Goal: Task Accomplishment & Management: Manage account settings

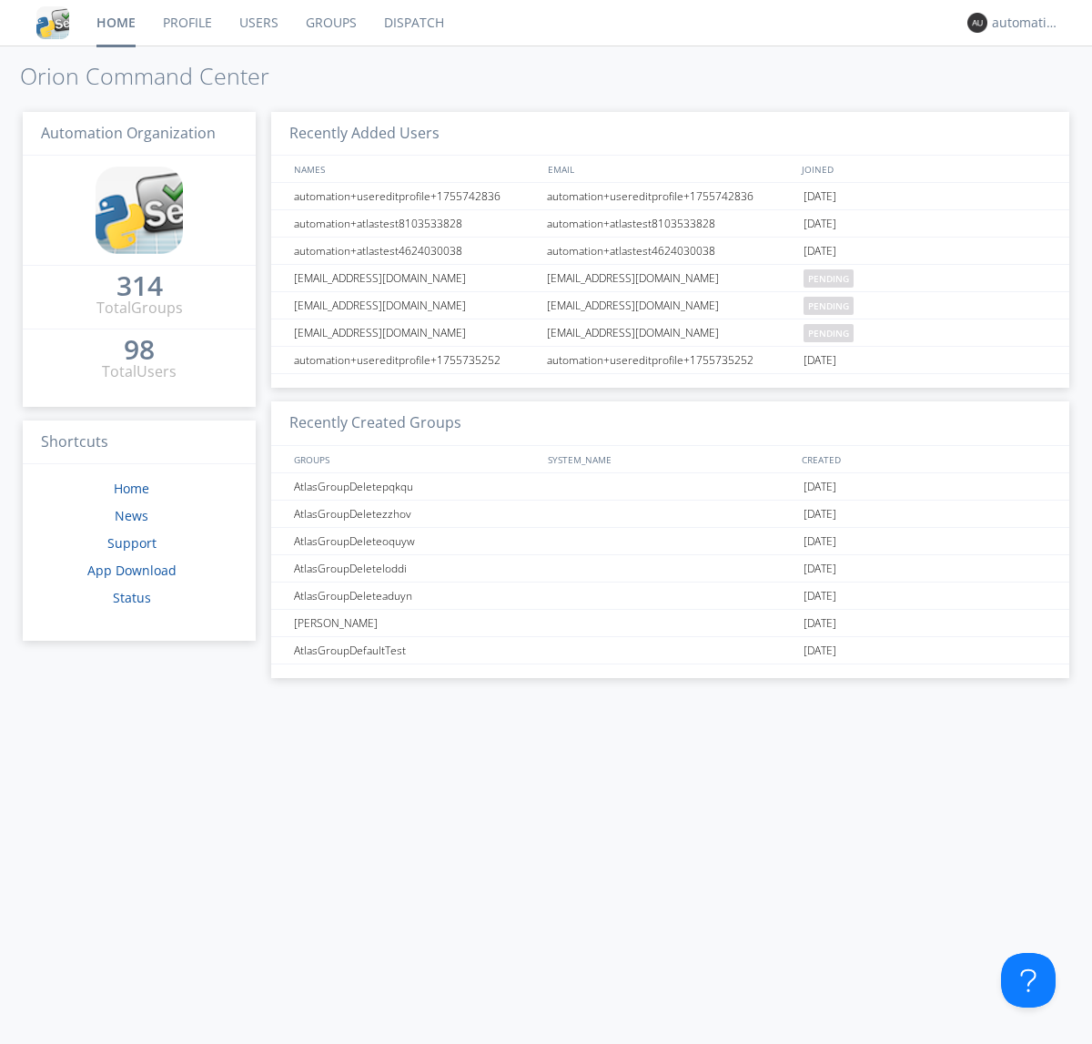
click at [412, 23] on link "Dispatch" at bounding box center [413, 22] width 87 height 45
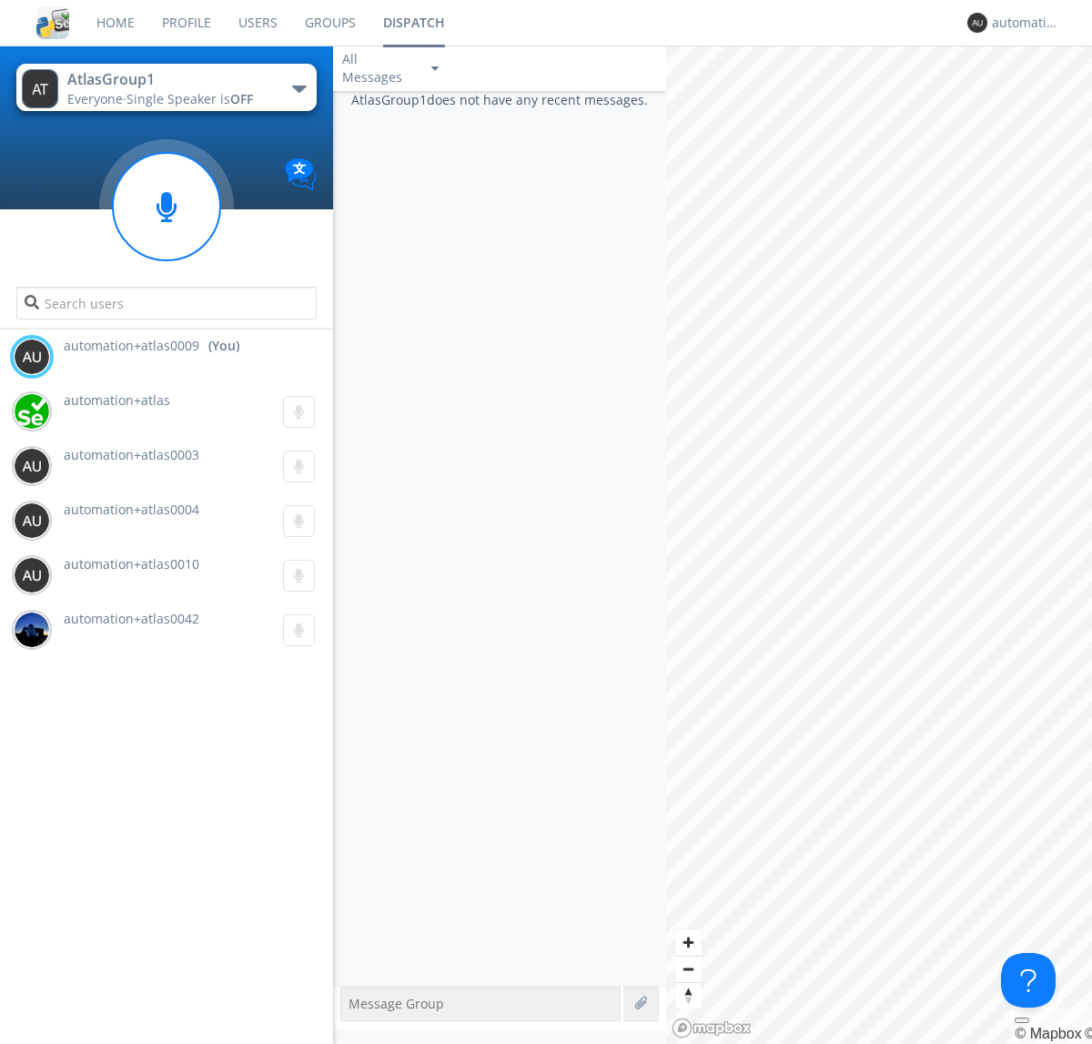
click at [298, 88] on div "button" at bounding box center [299, 89] width 15 height 7
click at [0, 0] on span "AtlasGroupDispatch5" at bounding box center [0, 0] width 0 height 0
click at [1021, 23] on div "automation+atlas0009" at bounding box center [1026, 23] width 68 height 18
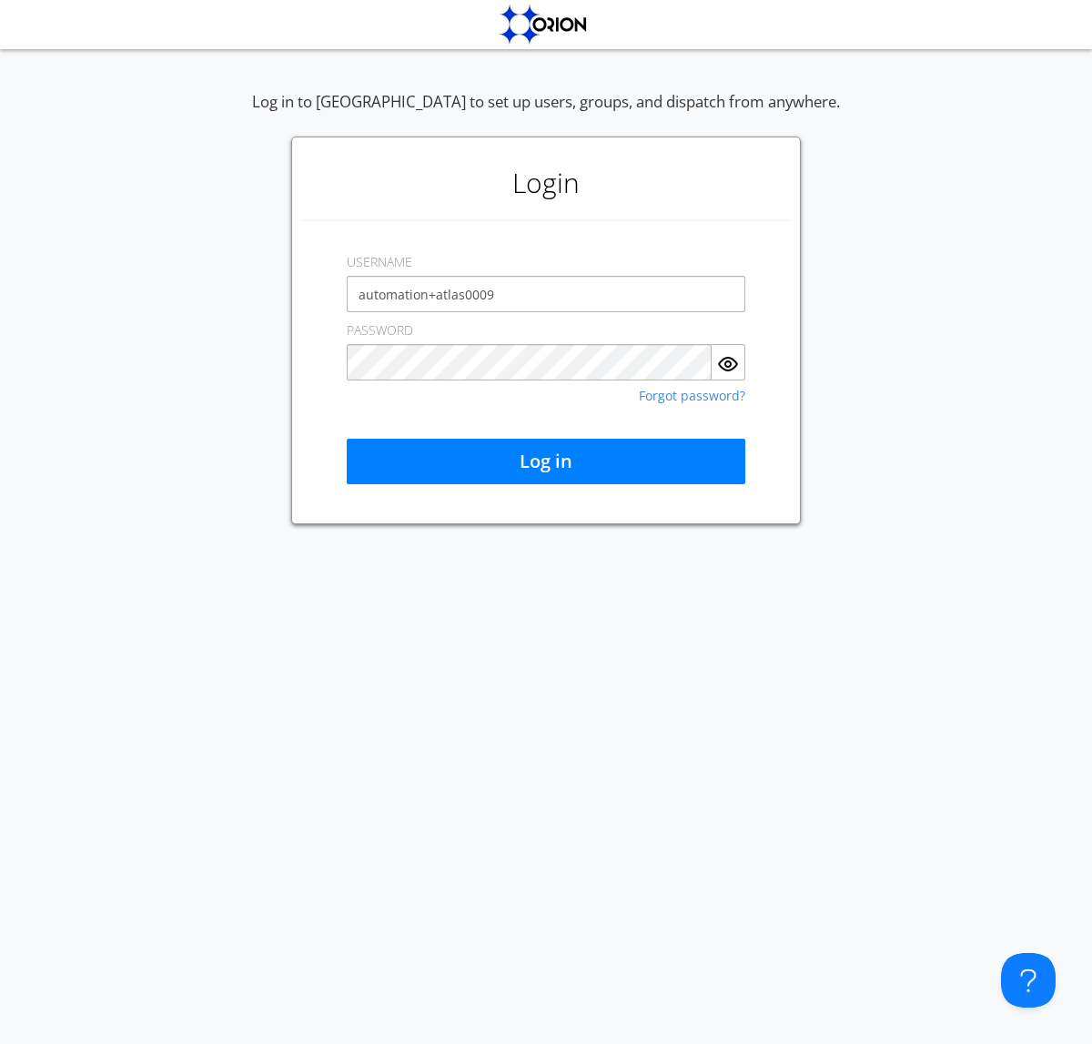
type input "automation+atlas0009"
click at [546, 461] on button "Log in" at bounding box center [546, 461] width 399 height 45
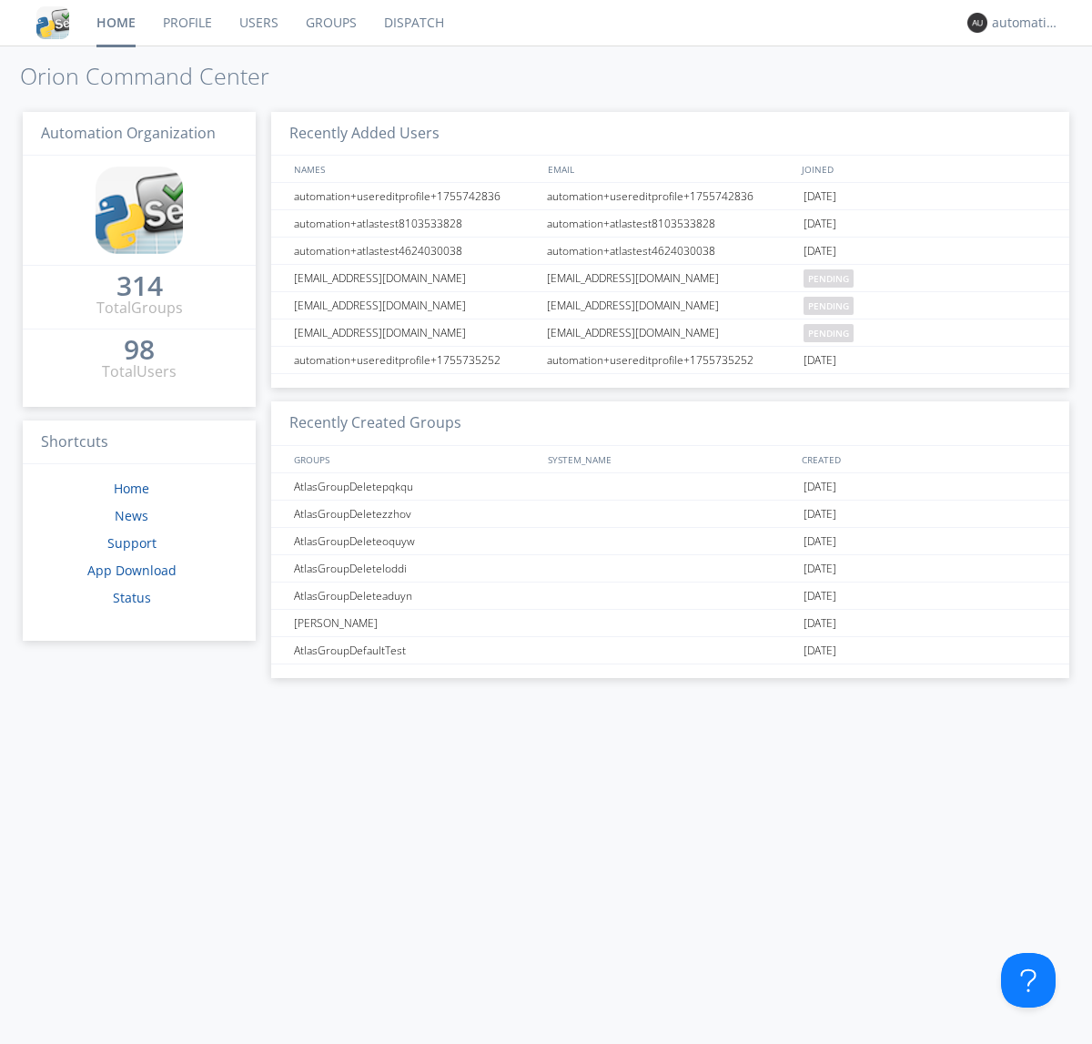
click at [412, 23] on link "Dispatch" at bounding box center [413, 22] width 87 height 45
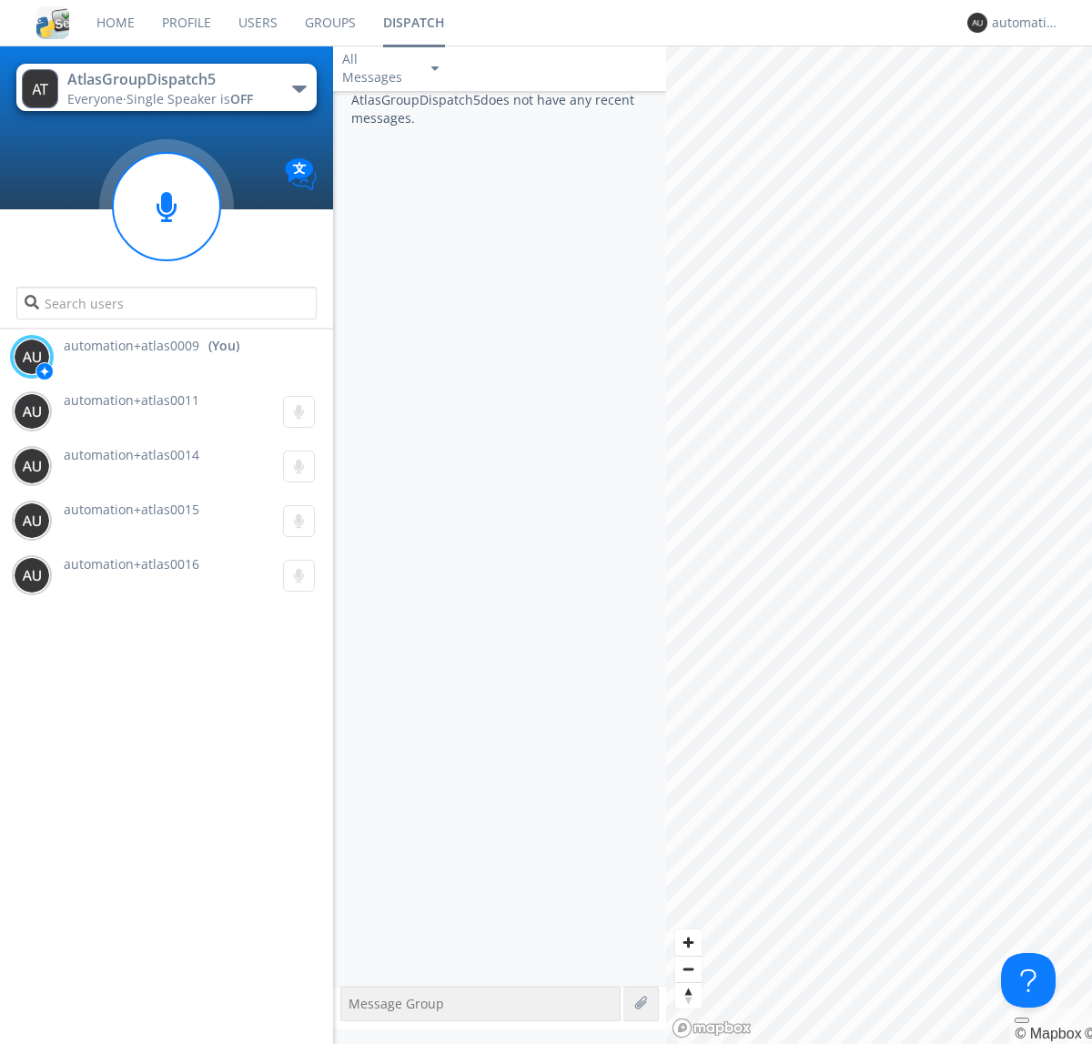
click at [298, 88] on div "button" at bounding box center [299, 89] width 15 height 7
click at [0, 0] on span "AtlasGroup1" at bounding box center [0, 0] width 0 height 0
click at [1021, 23] on div "automation+atlas0009" at bounding box center [1026, 23] width 68 height 18
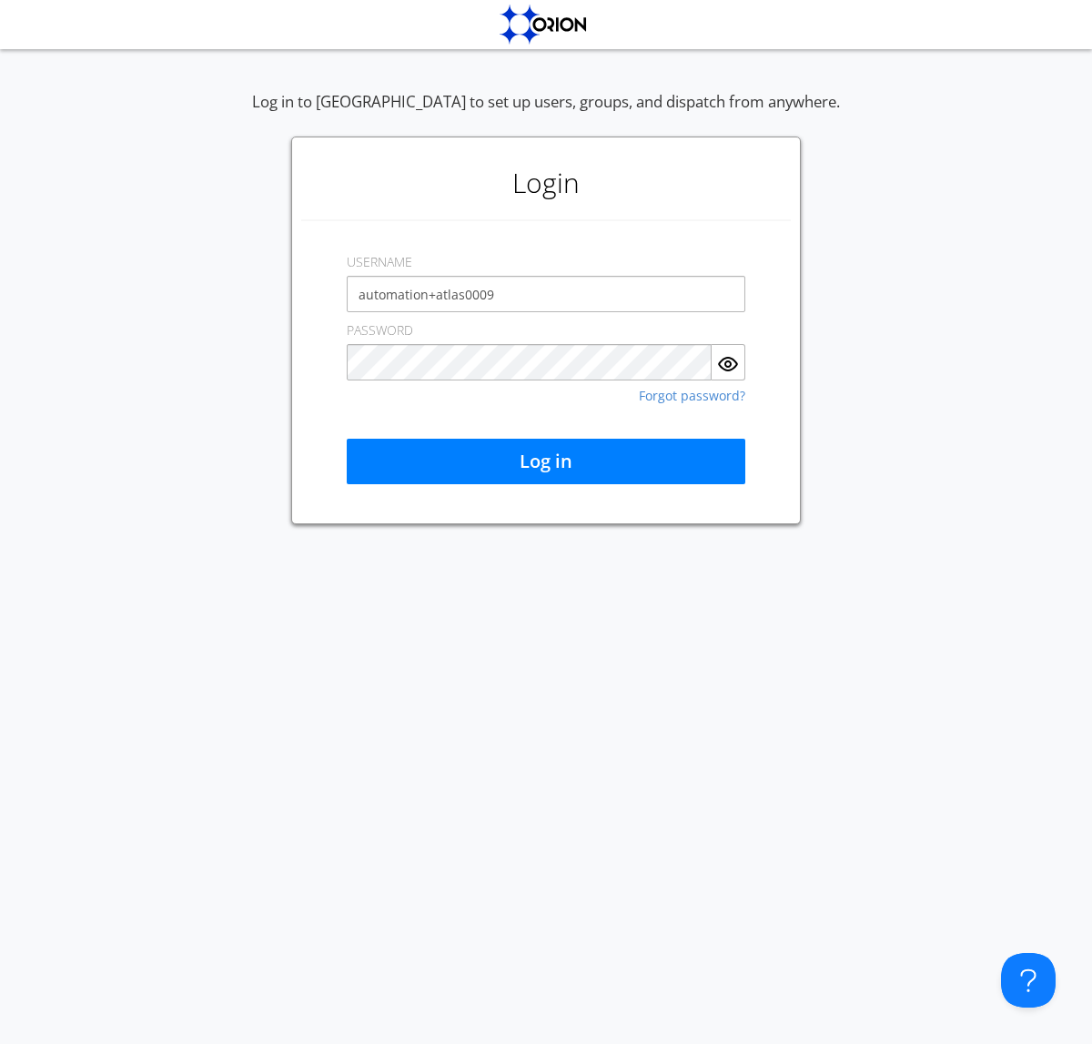
type input "automation+atlas0009"
click at [546, 461] on button "Log in" at bounding box center [546, 461] width 399 height 45
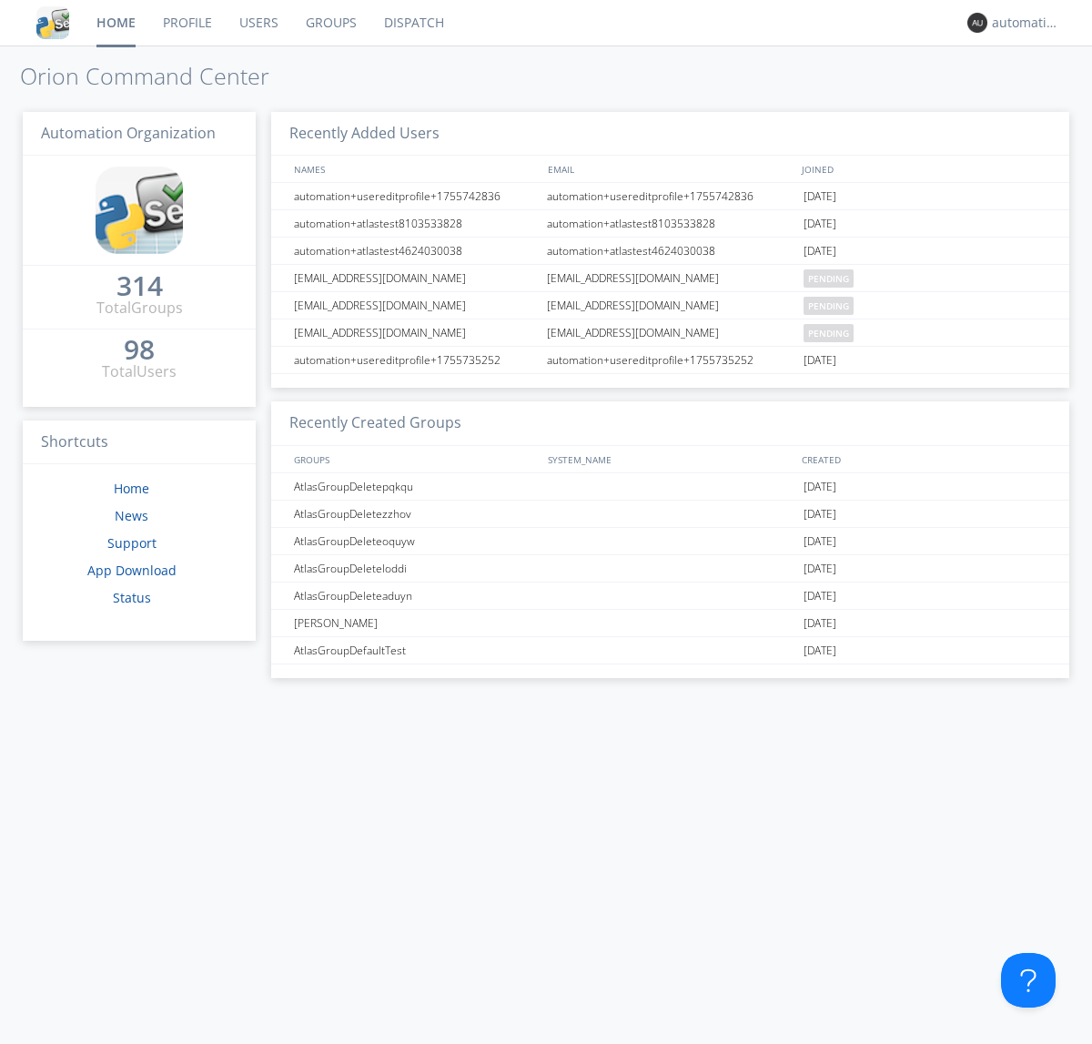
click at [412, 23] on link "Dispatch" at bounding box center [413, 22] width 87 height 45
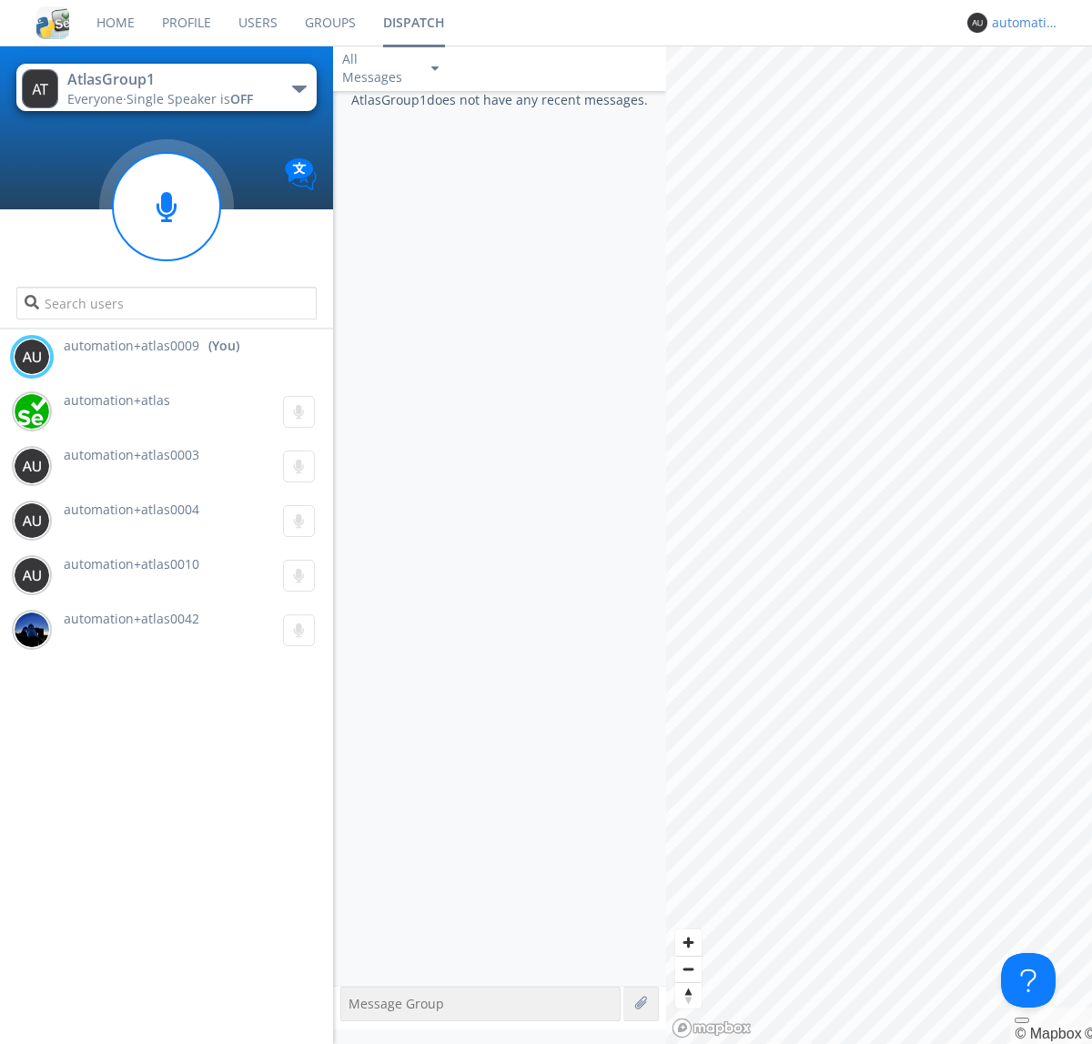
click at [1021, 23] on div "automation+atlas0009" at bounding box center [1026, 23] width 68 height 18
click at [1035, 96] on div "Log Out" at bounding box center [1035, 96] width 94 height 33
